Goal: Task Accomplishment & Management: Use online tool/utility

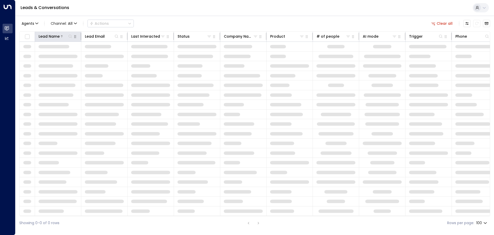
click at [71, 35] on icon at bounding box center [70, 36] width 4 height 4
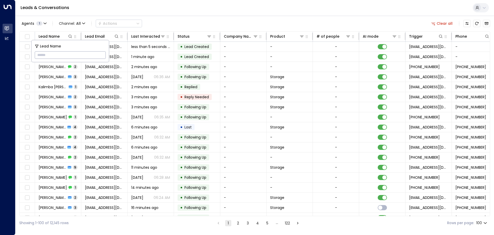
click at [52, 55] on input "text" at bounding box center [70, 55] width 71 height 10
type input "******"
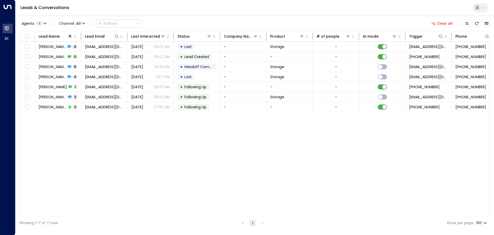
click at [158, 14] on div "Leads & Conversations" at bounding box center [254, 8] width 479 height 16
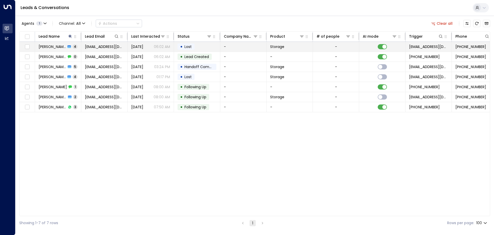
click at [60, 47] on span "[PERSON_NAME]" at bounding box center [52, 46] width 27 height 5
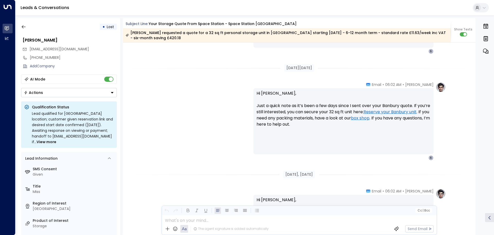
scroll to position [617, 0]
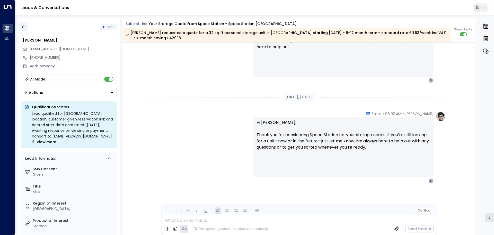
click at [25, 26] on icon "button" at bounding box center [23, 26] width 5 height 5
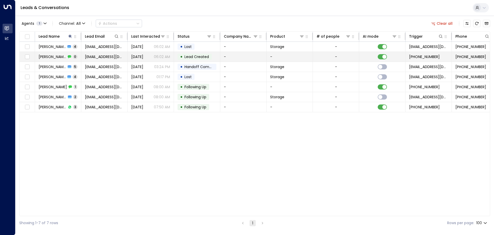
click at [53, 55] on span "[PERSON_NAME]" at bounding box center [53, 56] width 28 height 5
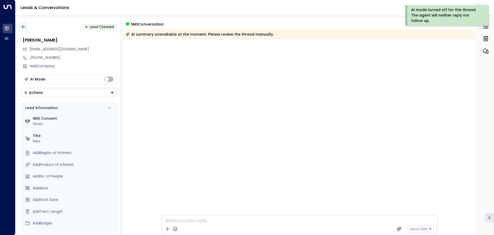
click at [25, 28] on icon "button" at bounding box center [23, 26] width 5 height 5
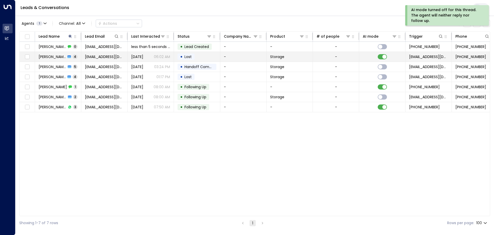
click at [62, 55] on span "[PERSON_NAME]" at bounding box center [52, 56] width 27 height 5
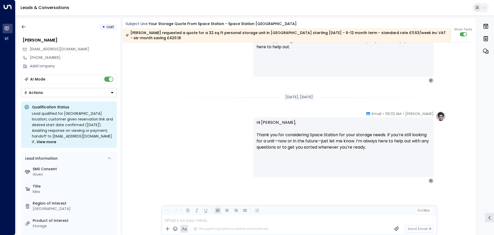
scroll to position [540, 0]
